Goal: Navigation & Orientation: Find specific page/section

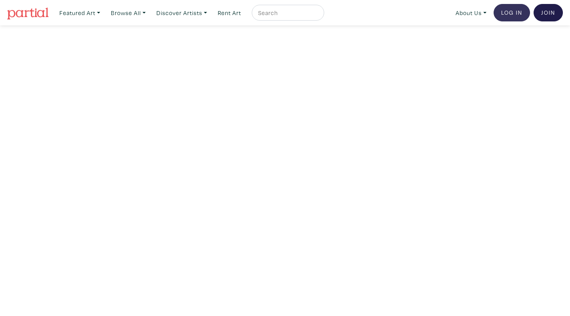
click at [518, 9] on link "Log In" at bounding box center [512, 12] width 36 height 17
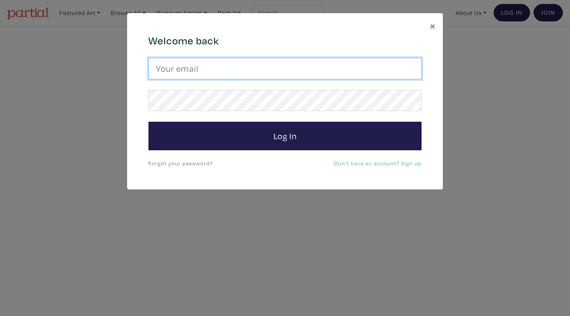
type input "cgarito@ocadu.ca"
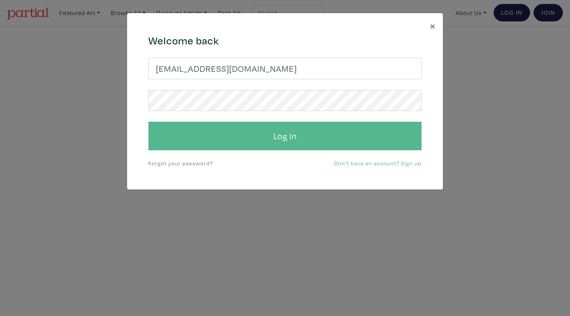
click at [235, 131] on button "Log In" at bounding box center [285, 136] width 273 height 29
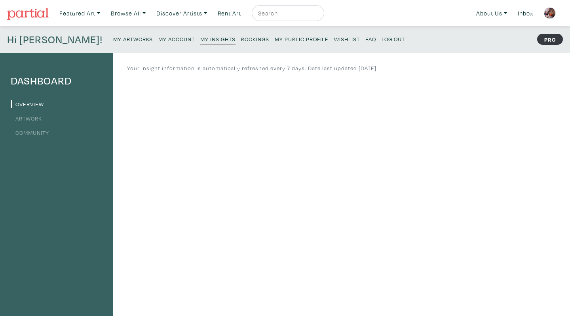
scroll to position [5, 0]
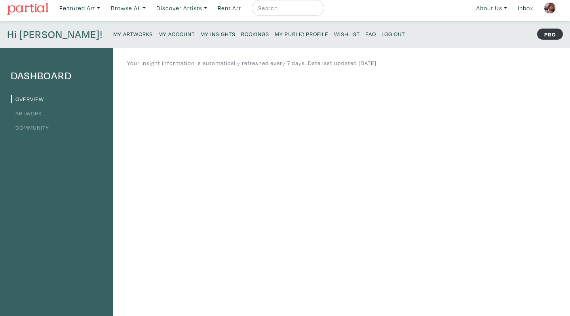
click at [23, 114] on link "Artwork" at bounding box center [26, 113] width 31 height 8
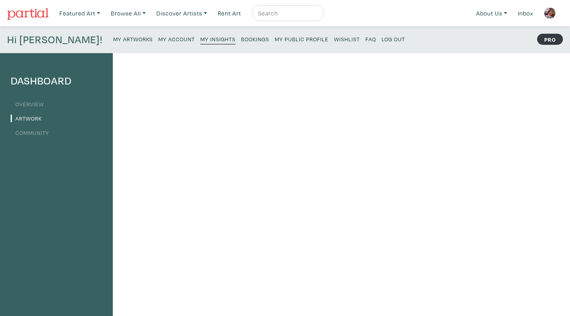
click at [21, 131] on link "Community" at bounding box center [30, 133] width 38 height 8
